Goal: Task Accomplishment & Management: Use online tool/utility

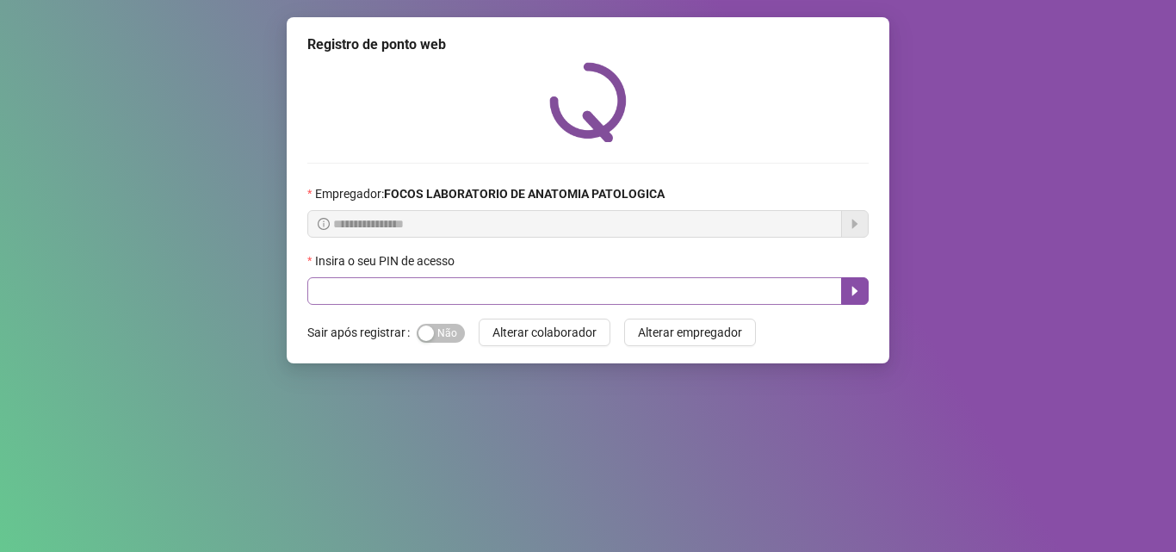
drag, startPoint x: 453, startPoint y: 276, endPoint x: 472, endPoint y: 279, distance: 19.3
click at [471, 279] on div "Insira o seu PIN de acesso" at bounding box center [587, 277] width 561 height 53
click at [474, 286] on input "text" at bounding box center [574, 291] width 535 height 28
type input "*****"
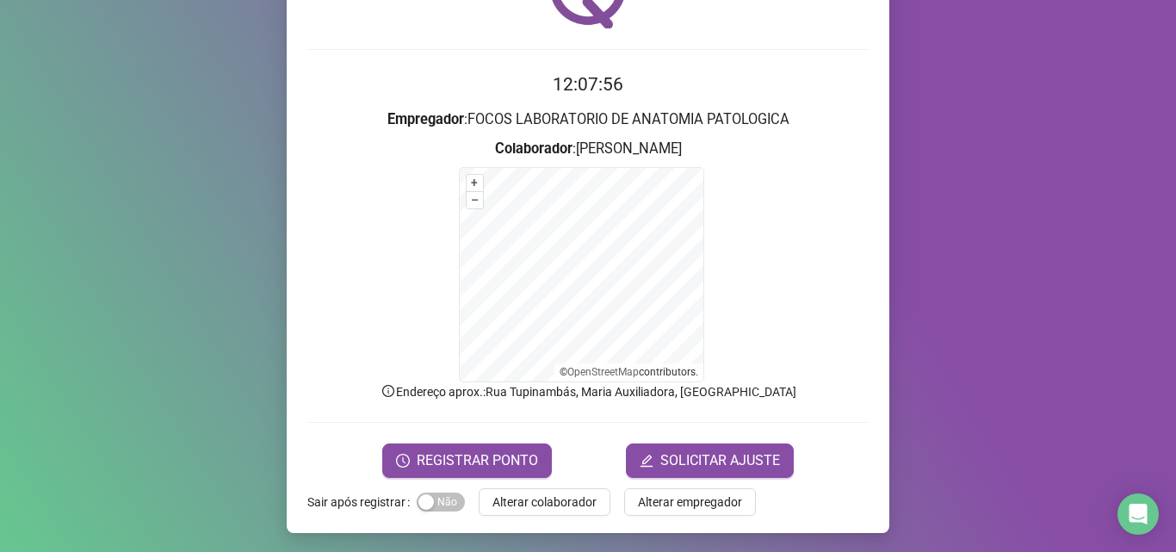
scroll to position [115, 0]
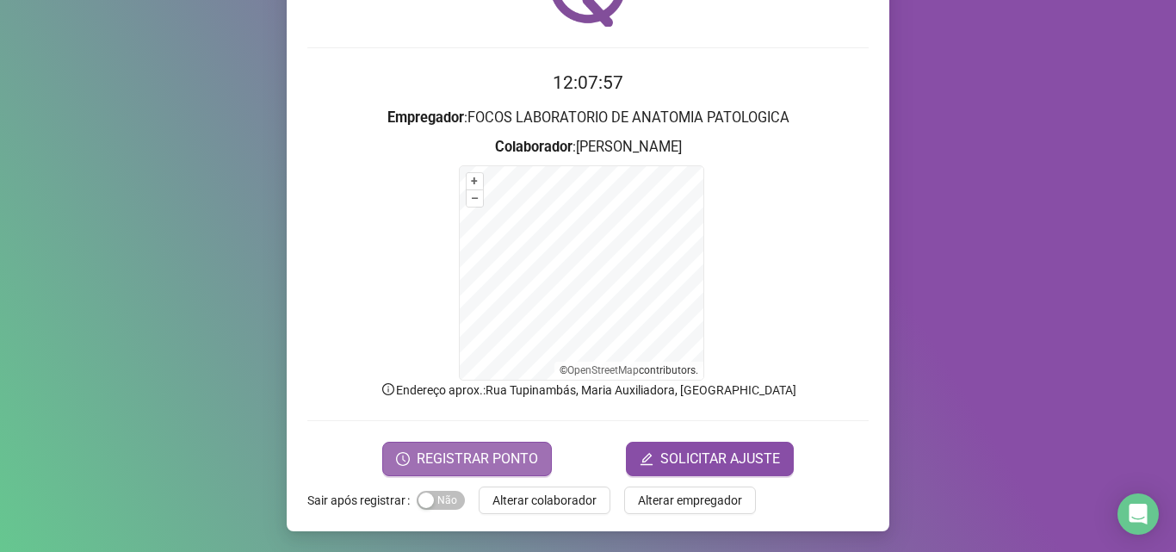
click at [479, 455] on span "REGISTRAR PONTO" at bounding box center [477, 459] width 121 height 21
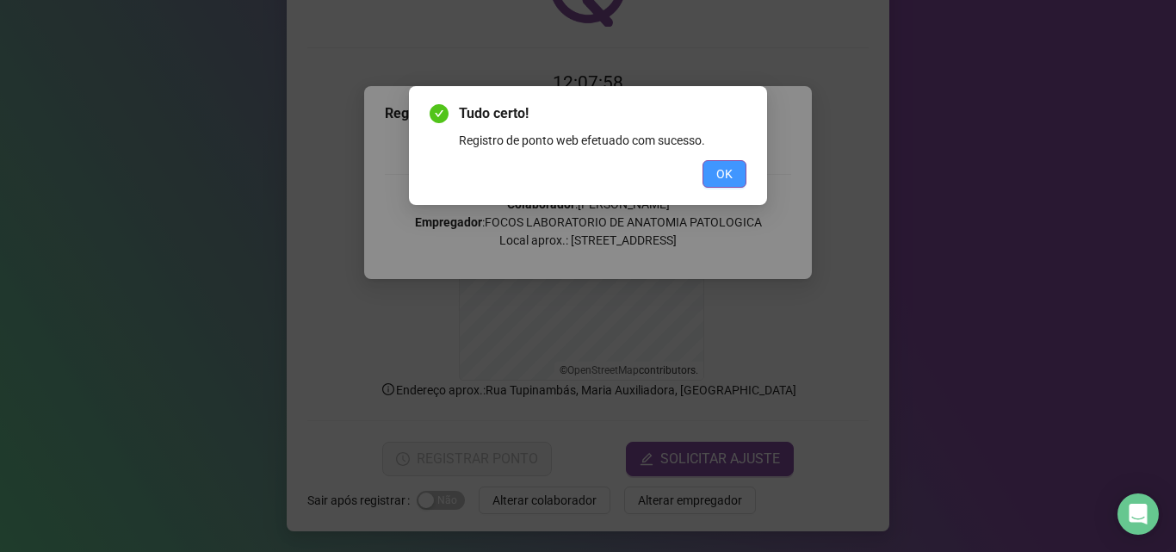
click at [724, 179] on span "OK" at bounding box center [724, 173] width 16 height 19
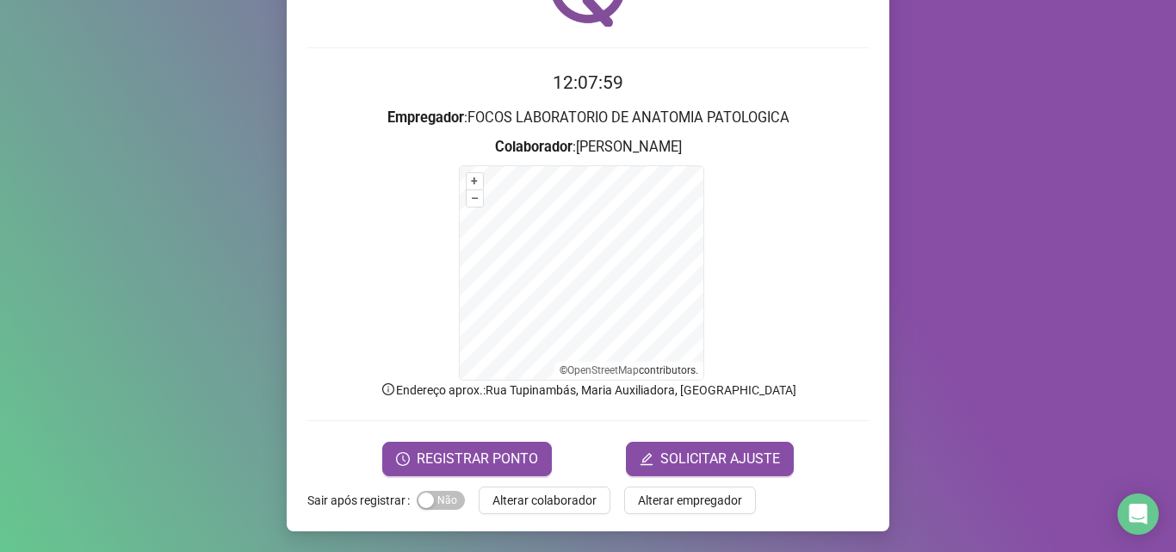
click at [581, 505] on span "Alterar colaborador" at bounding box center [545, 500] width 104 height 19
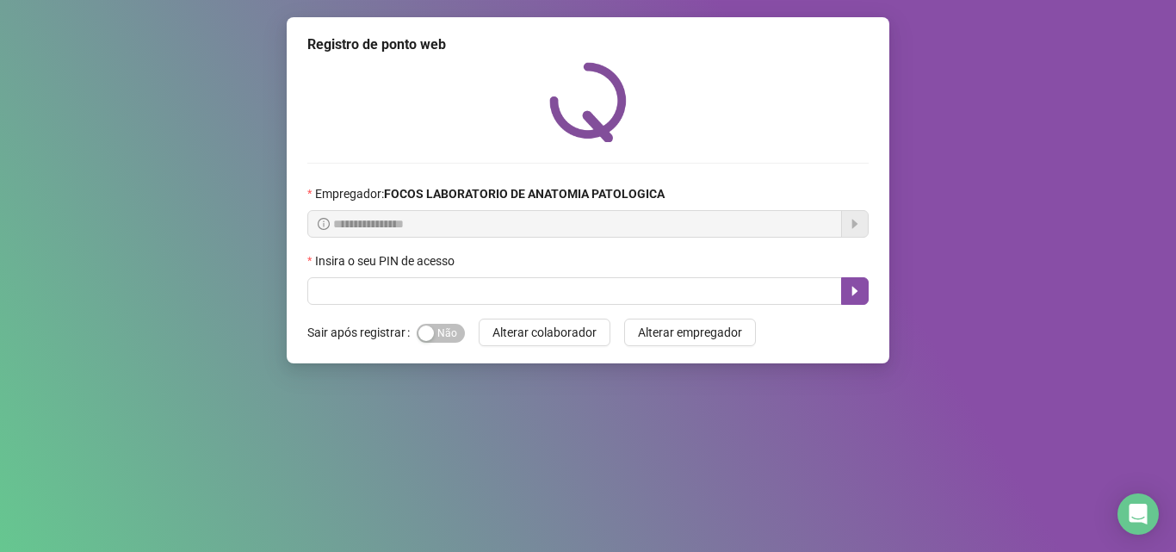
scroll to position [0, 0]
drag, startPoint x: 582, startPoint y: 263, endPoint x: 586, endPoint y: 303, distance: 39.8
click at [581, 269] on div "Insira o seu PIN de acesso" at bounding box center [587, 264] width 561 height 26
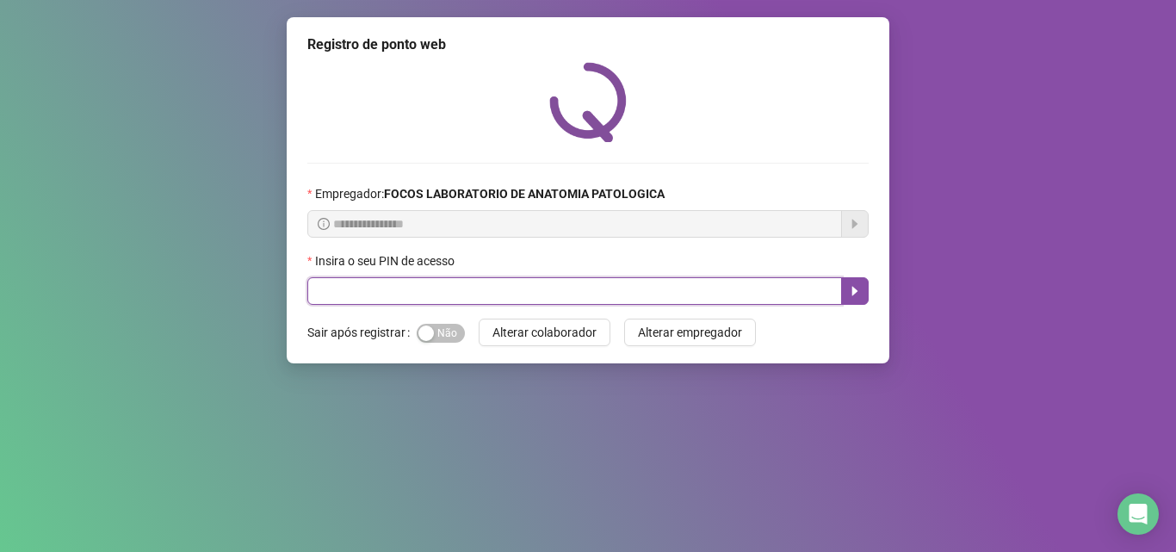
click at [587, 303] on input "text" at bounding box center [574, 291] width 535 height 28
type input "*****"
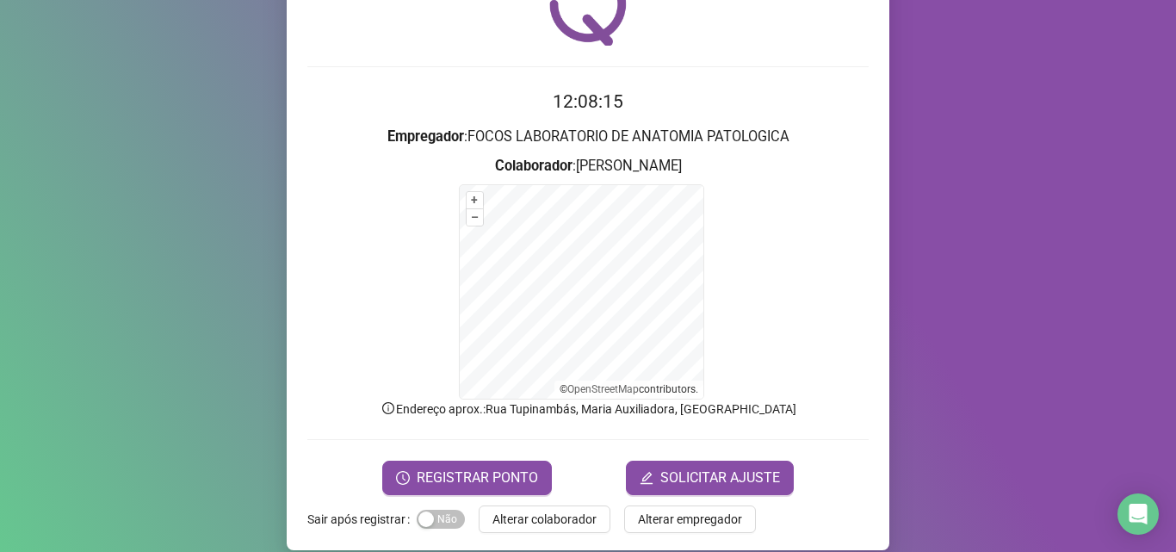
scroll to position [29, 0]
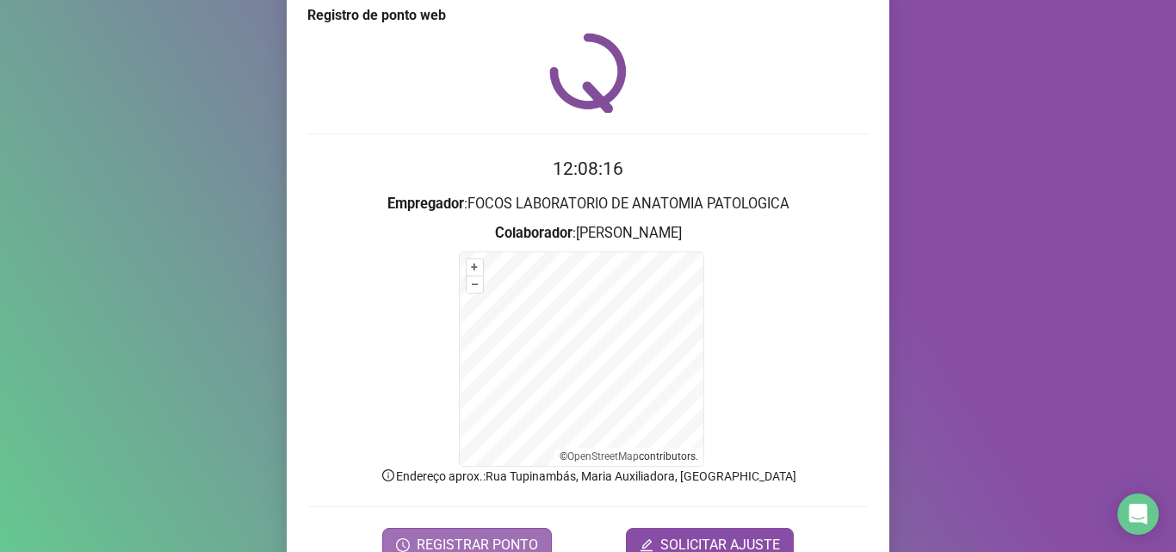
click at [464, 522] on span "REGISTRAR PONTO" at bounding box center [477, 545] width 121 height 21
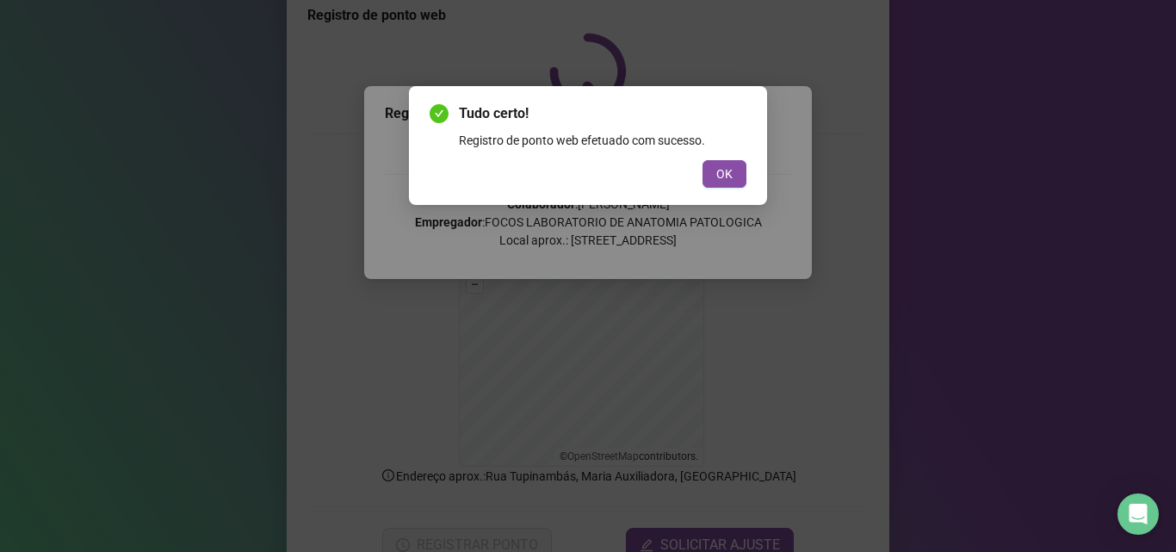
click at [749, 176] on div "Tudo certo! Registro de ponto web efetuado com sucesso. OK" at bounding box center [588, 145] width 358 height 119
click at [716, 185] on button "OK" at bounding box center [725, 174] width 44 height 28
